Goal: Task Accomplishment & Management: Manage account settings

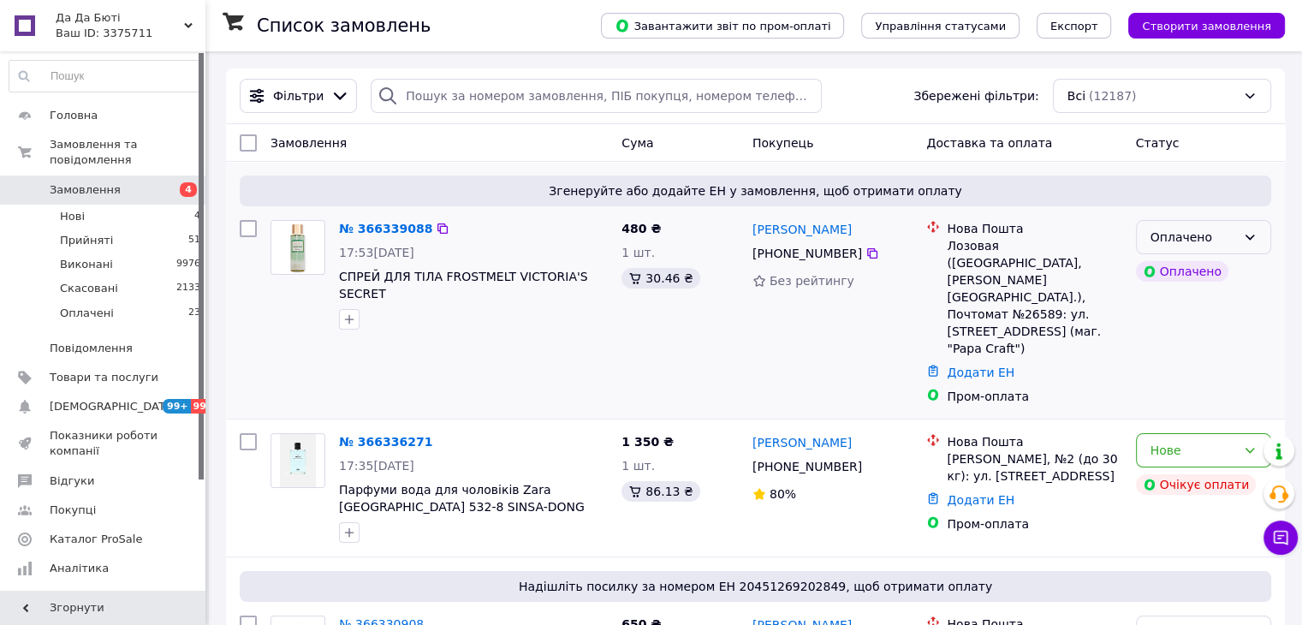
click at [1222, 227] on div "Оплачено" at bounding box center [1203, 237] width 135 height 34
click at [1219, 270] on li "Прийнято" at bounding box center [1203, 274] width 134 height 31
click at [383, 234] on link "№ 366339088" at bounding box center [381, 229] width 85 height 14
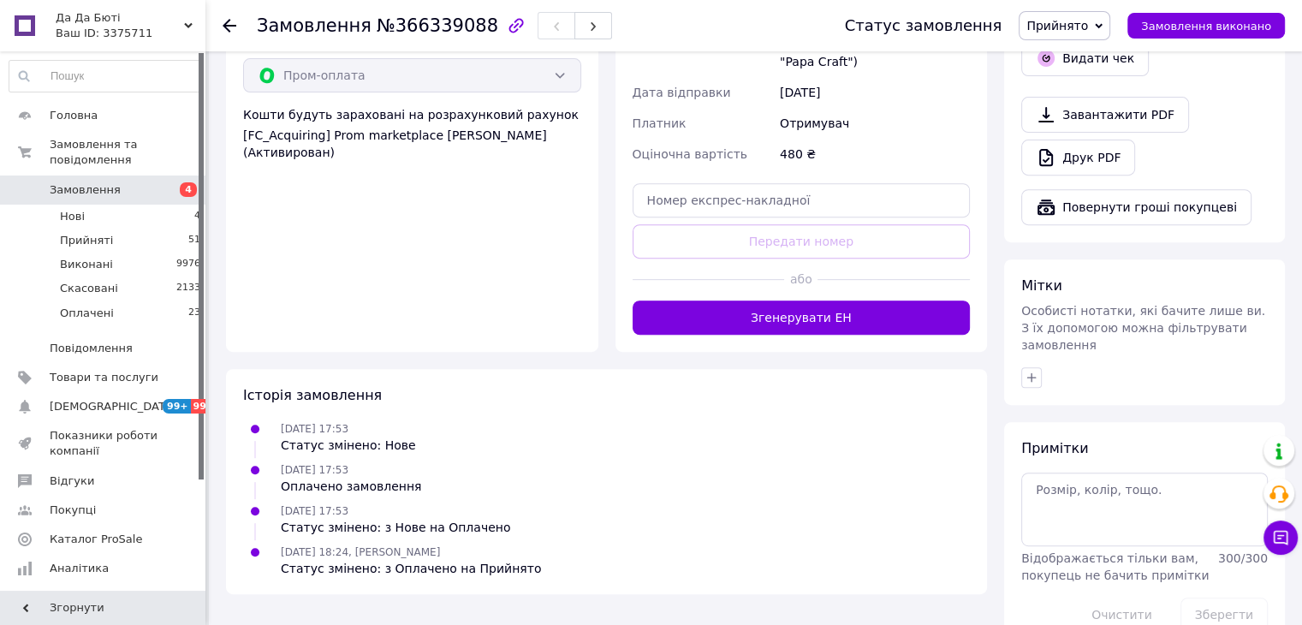
scroll to position [660, 0]
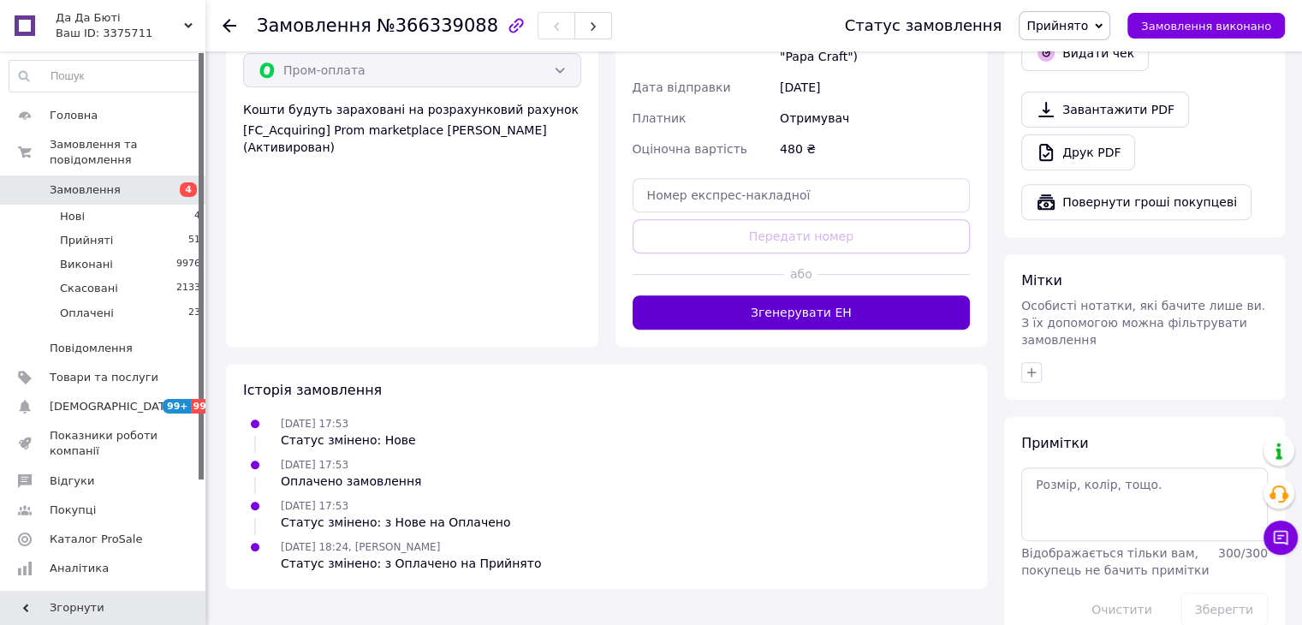
click at [863, 295] on button "Згенерувати ЕН" at bounding box center [801, 312] width 338 height 34
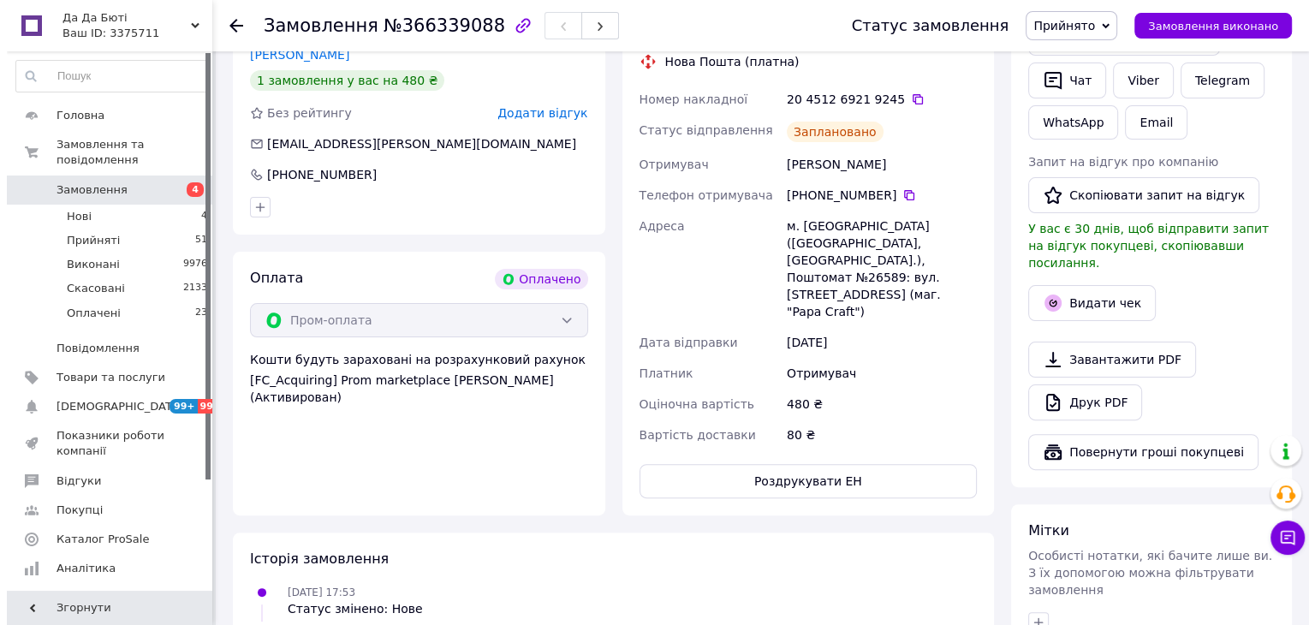
scroll to position [318, 0]
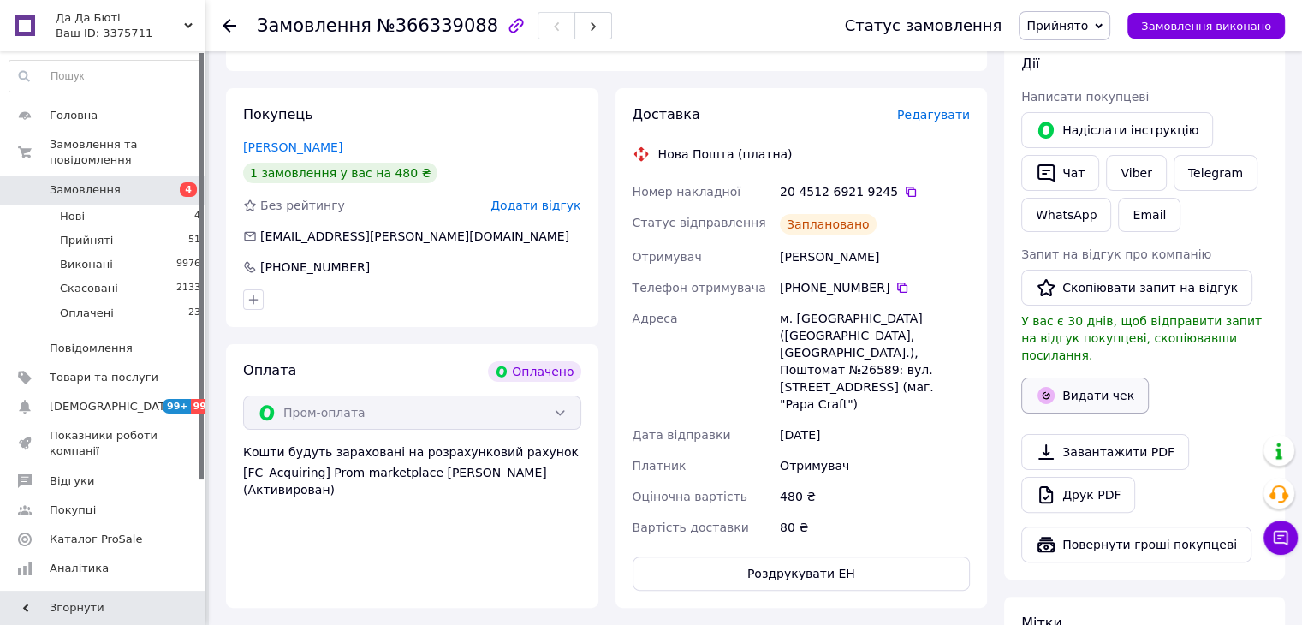
click at [1076, 377] on button "Видати чек" at bounding box center [1085, 395] width 128 height 36
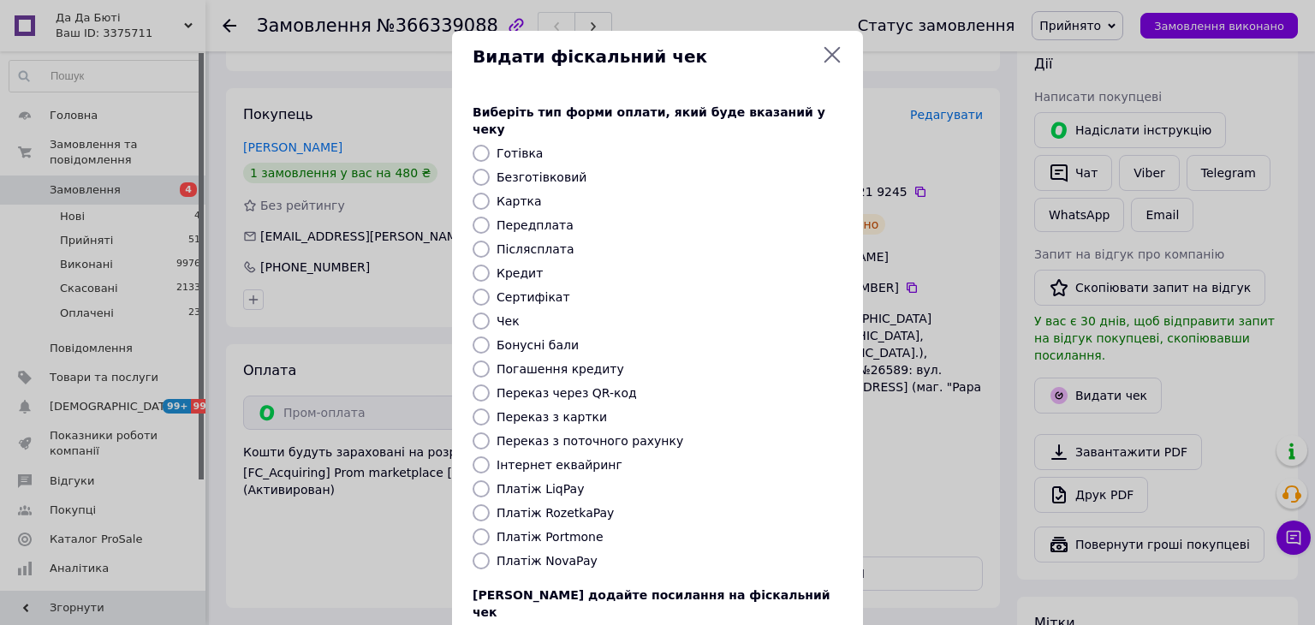
click at [476, 504] on input "Платіж RozetkaPay" at bounding box center [480, 512] width 17 height 17
radio input "true"
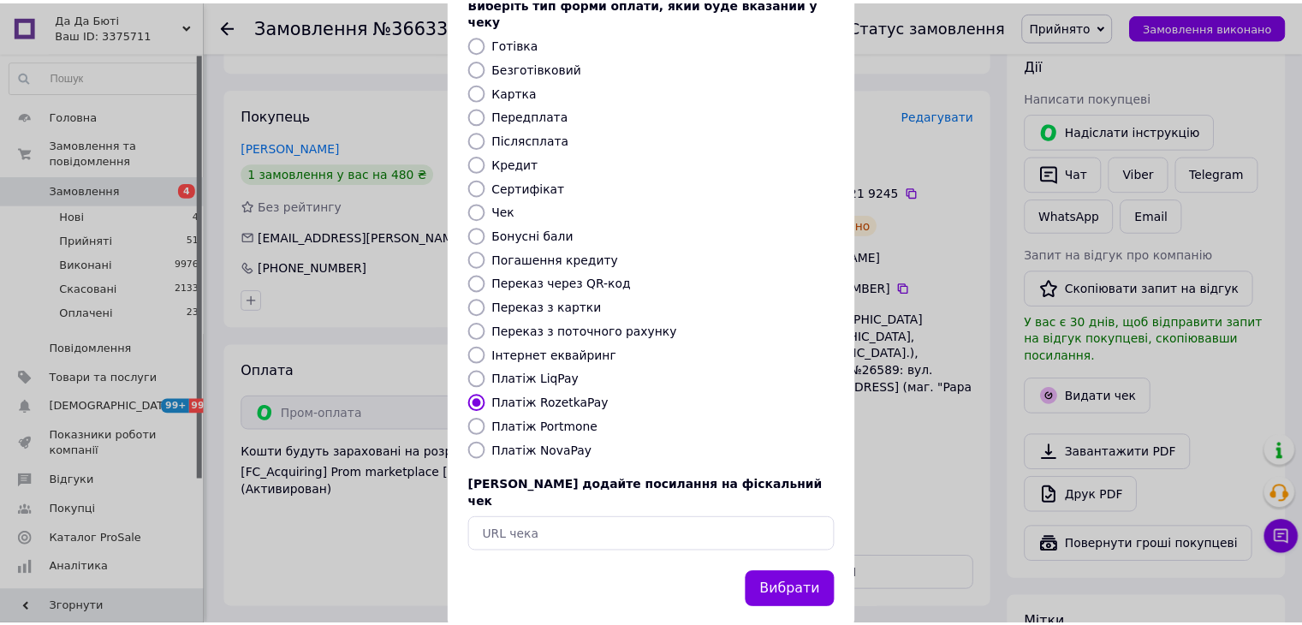
scroll to position [110, 0]
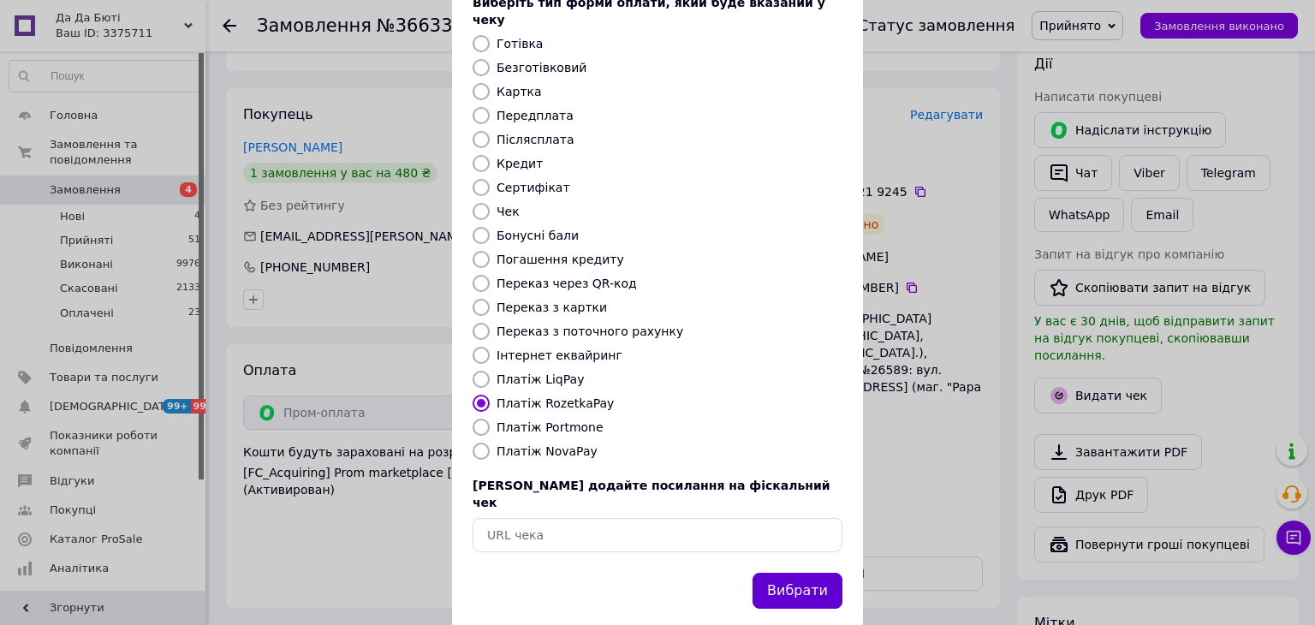
click at [804, 573] on button "Вибрати" at bounding box center [797, 591] width 90 height 37
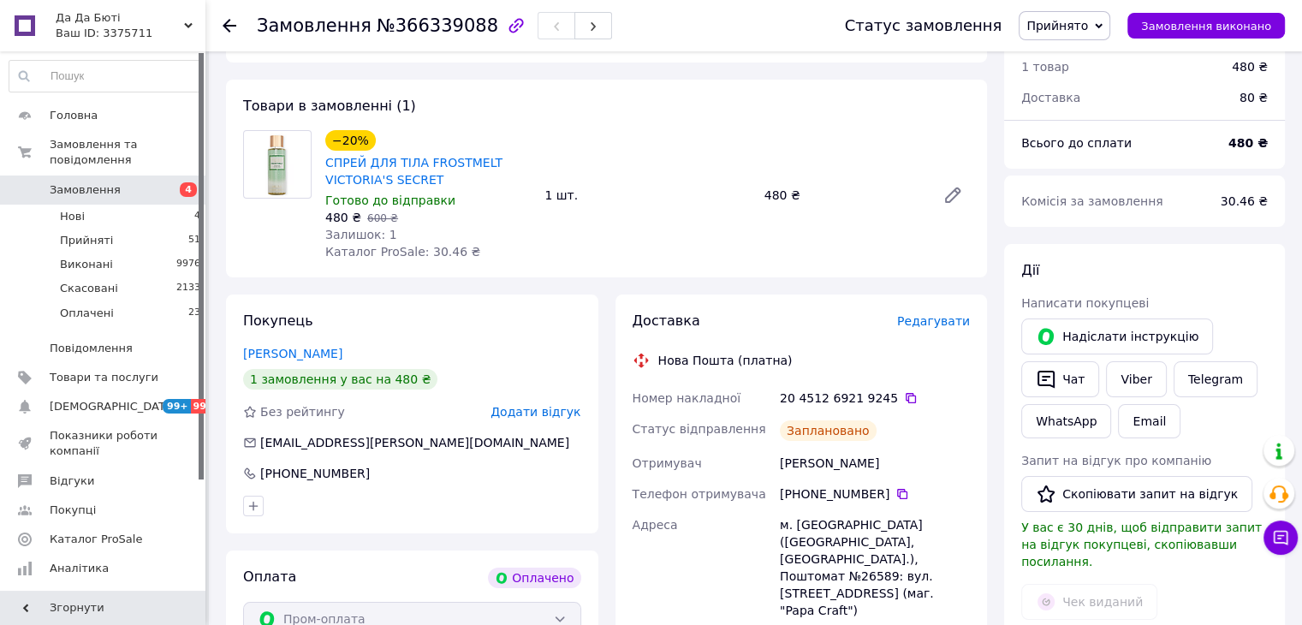
scroll to position [86, 0]
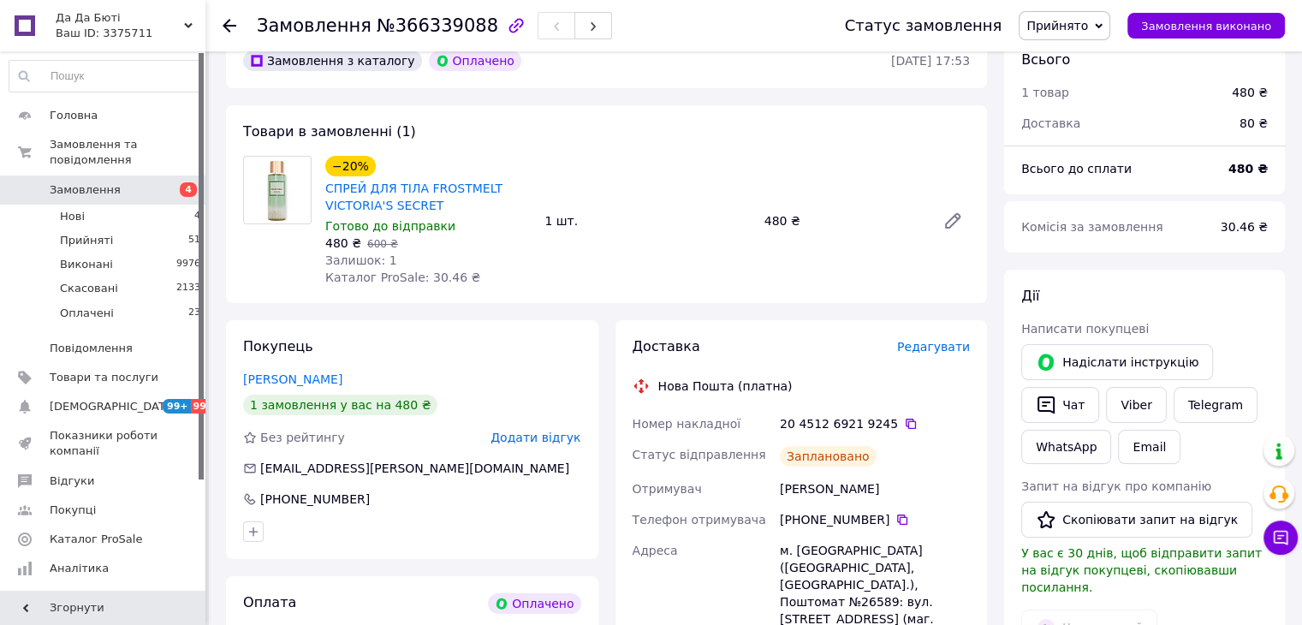
click at [226, 22] on use at bounding box center [230, 26] width 14 height 14
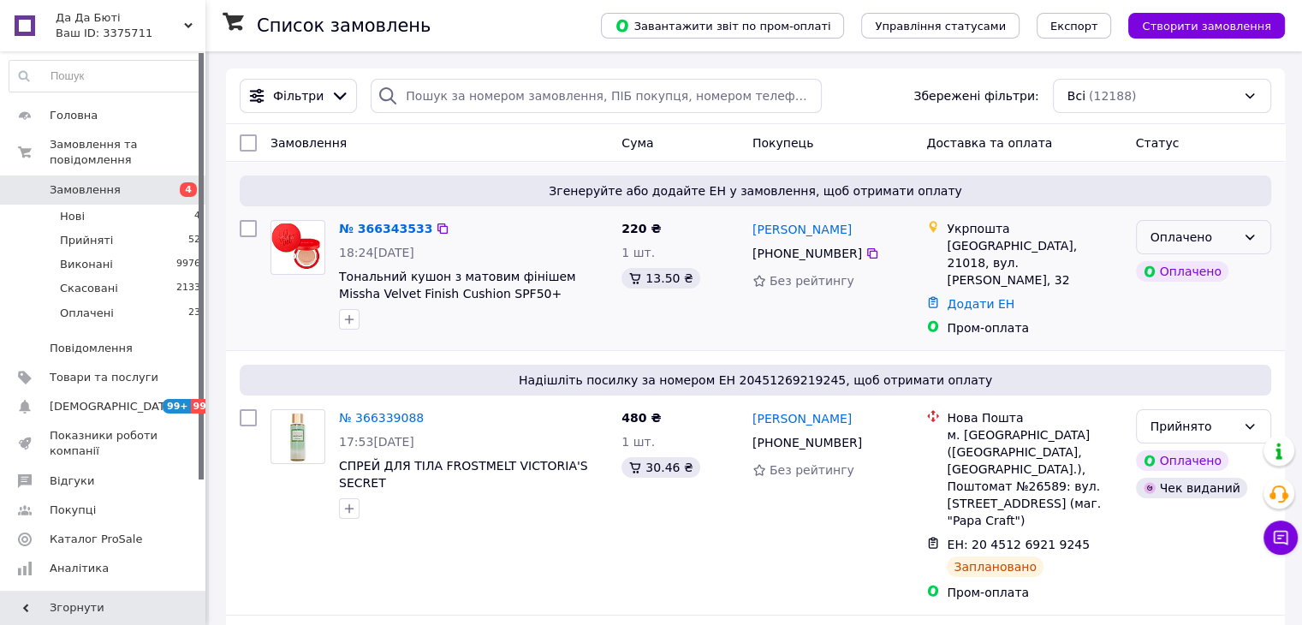
click at [1178, 234] on div "Оплачено" at bounding box center [1193, 237] width 86 height 19
click at [1178, 268] on li "Прийнято" at bounding box center [1203, 274] width 134 height 31
click at [370, 228] on link "№ 366343533" at bounding box center [381, 229] width 85 height 14
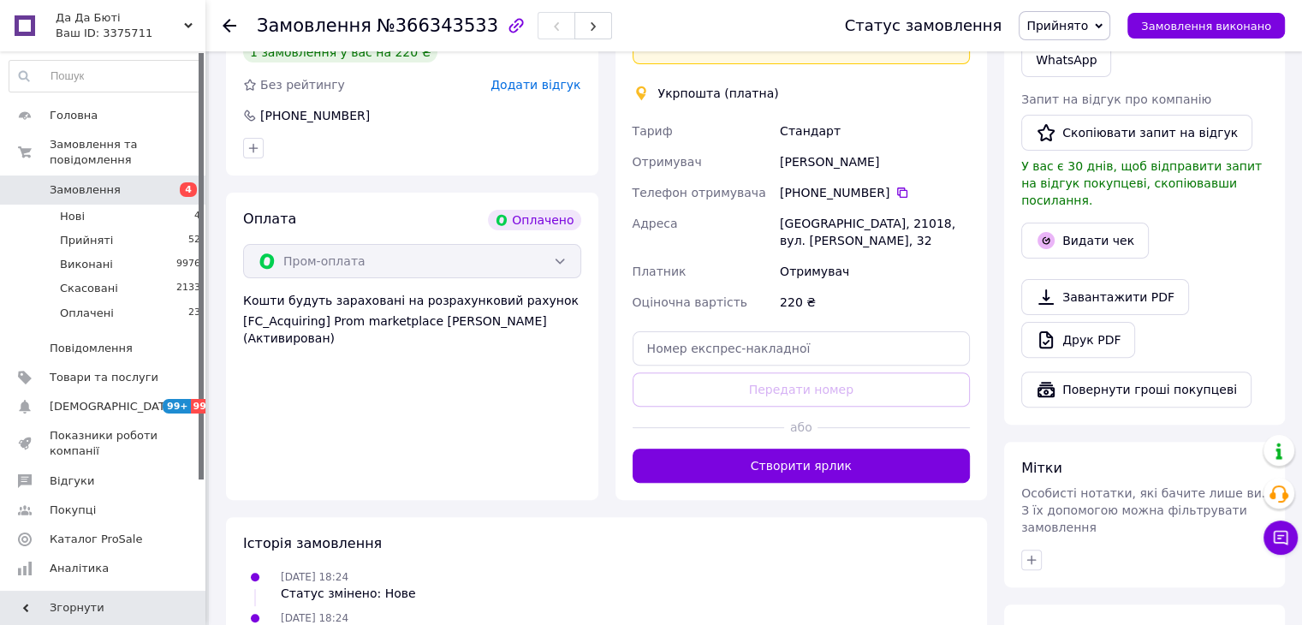
scroll to position [585, 0]
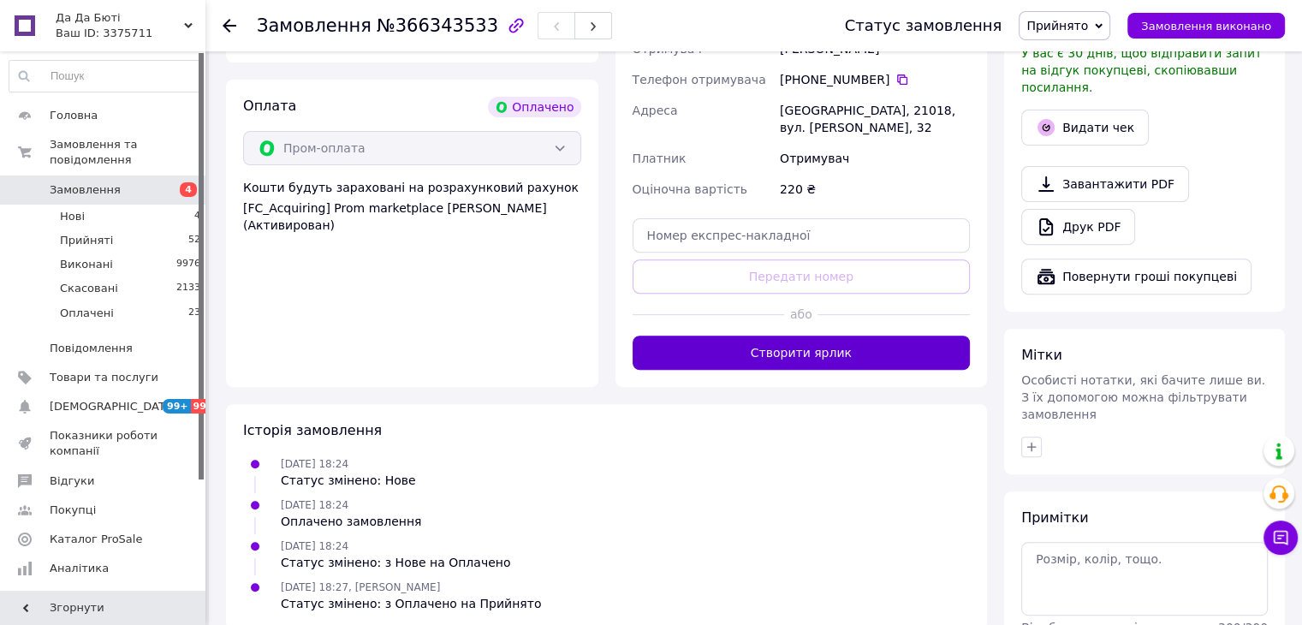
click at [814, 356] on button "Створити ярлик" at bounding box center [801, 352] width 338 height 34
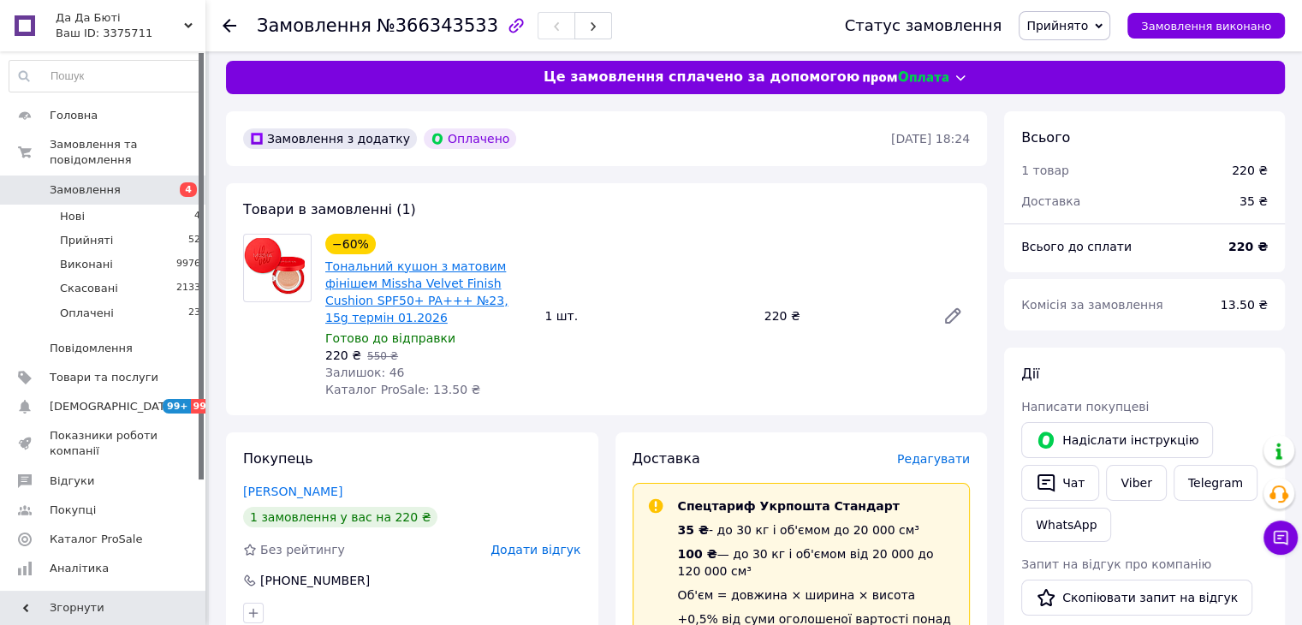
scroll to position [0, 0]
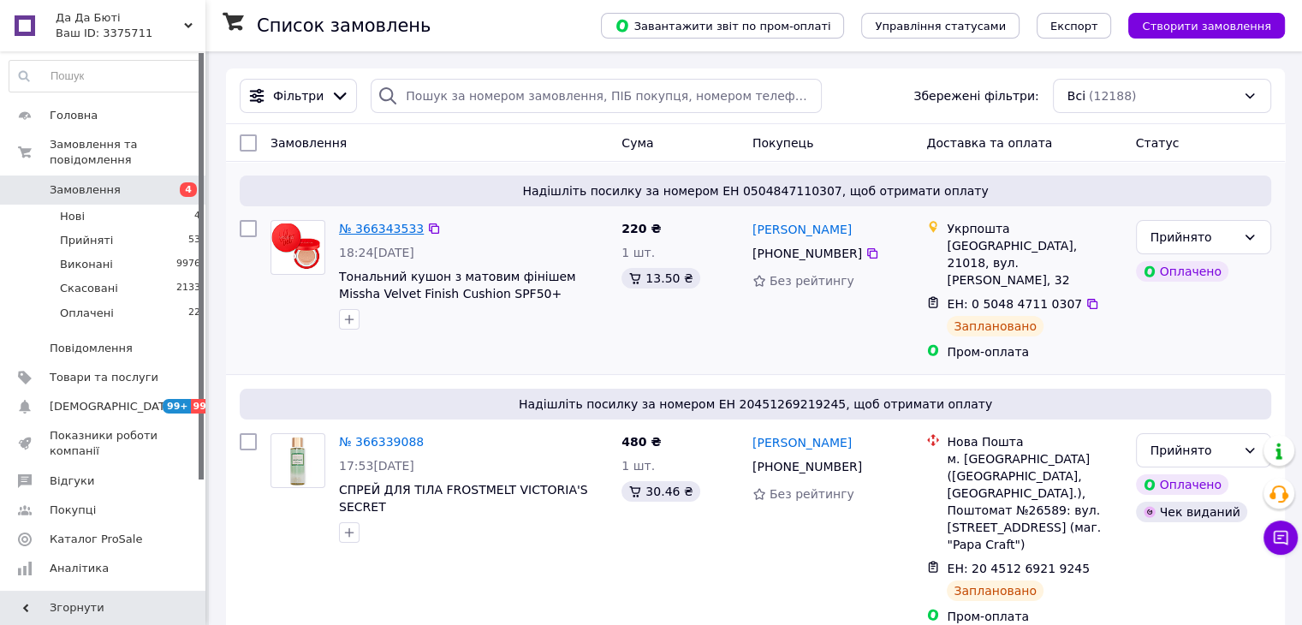
click at [378, 227] on link "№ 366343533" at bounding box center [381, 229] width 85 height 14
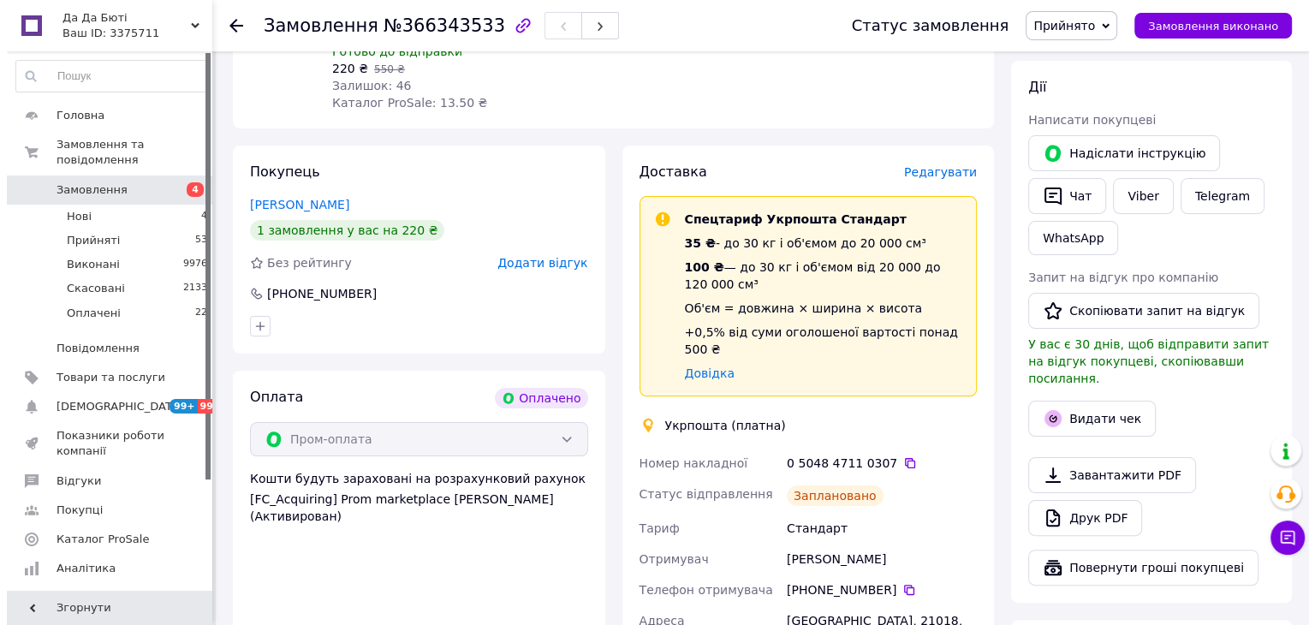
scroll to position [257, 0]
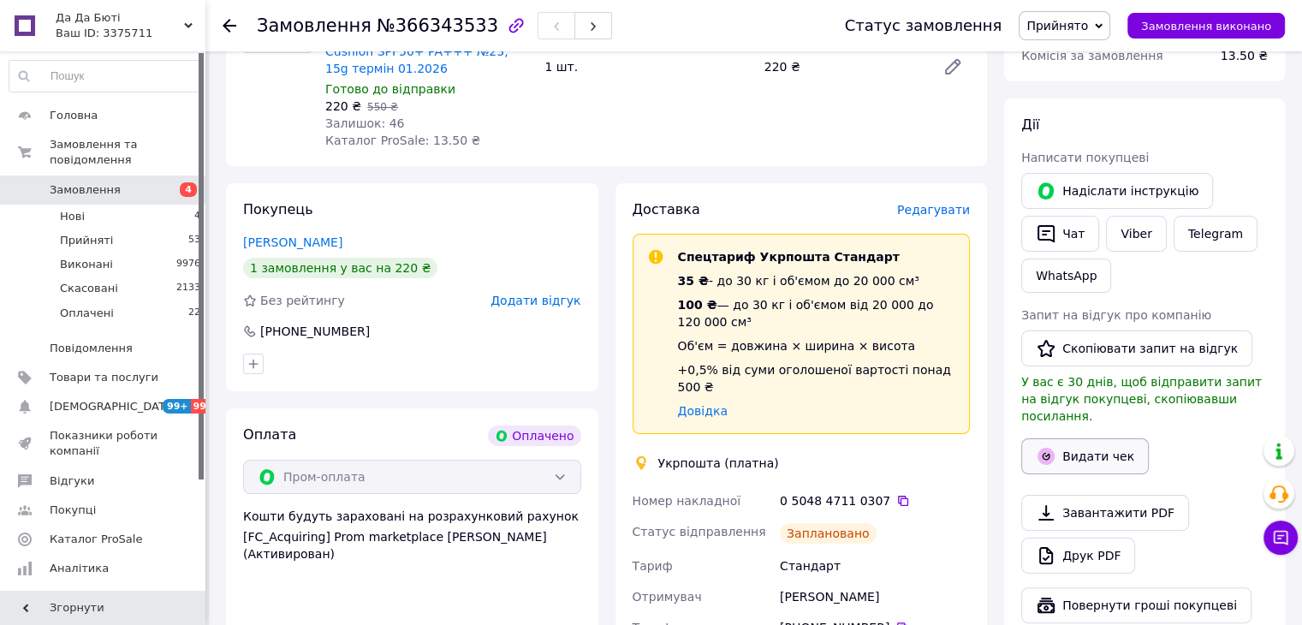
click at [1053, 446] on icon "button" at bounding box center [1046, 456] width 21 height 21
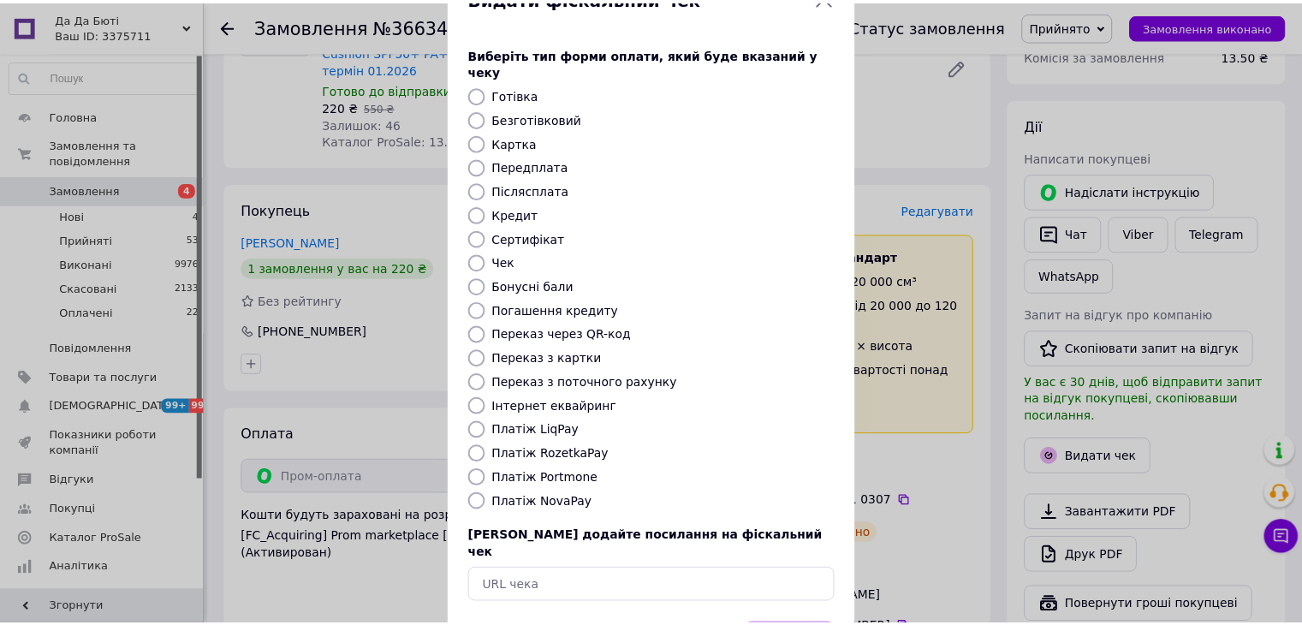
scroll to position [86, 0]
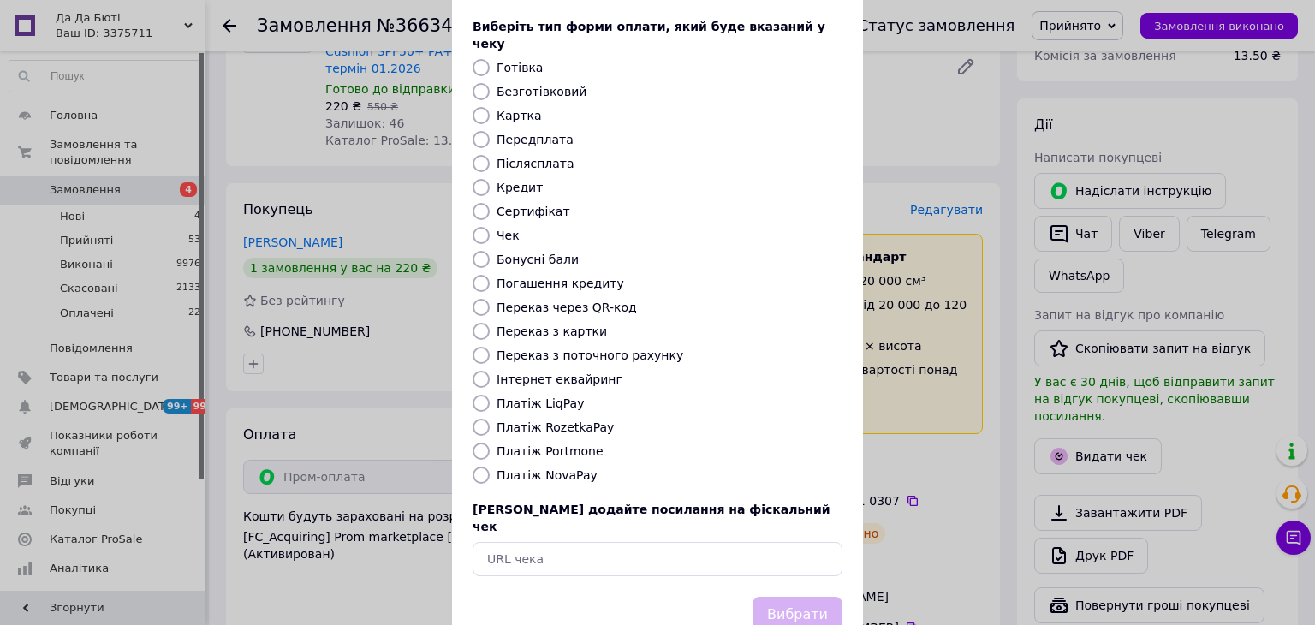
click at [479, 419] on input "Платіж RozetkaPay" at bounding box center [480, 427] width 17 height 17
radio input "true"
click at [781, 597] on button "Вибрати" at bounding box center [797, 615] width 90 height 37
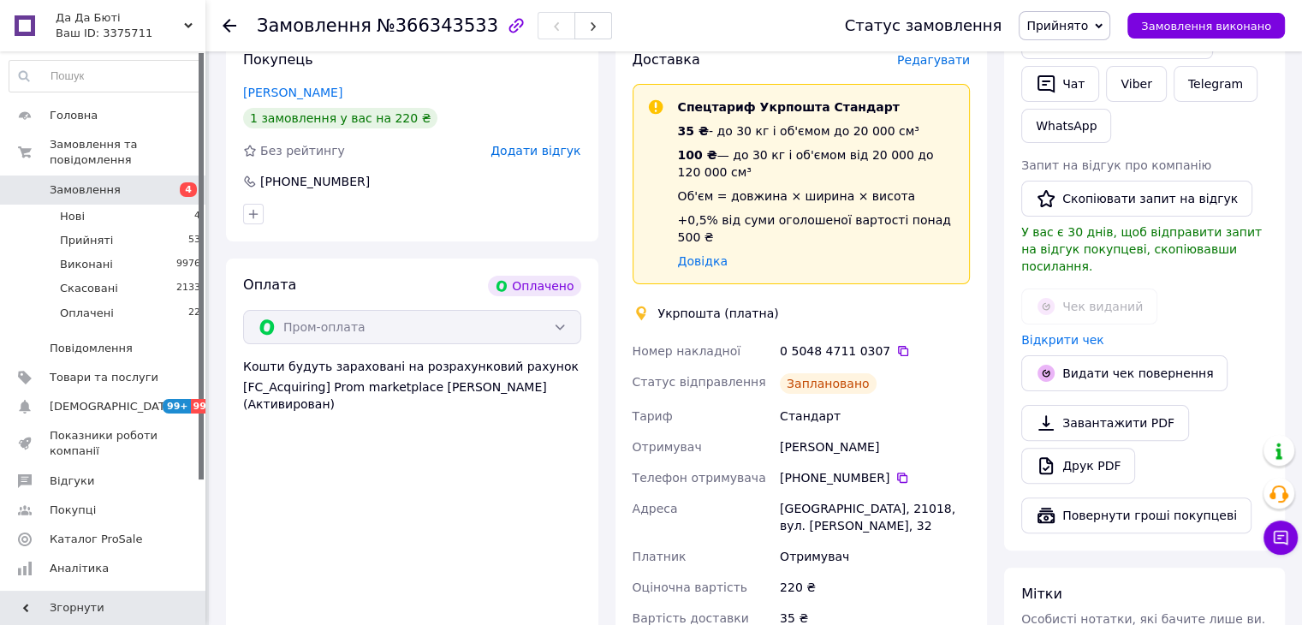
scroll to position [428, 0]
